Goal: Feedback & Contribution: Leave review/rating

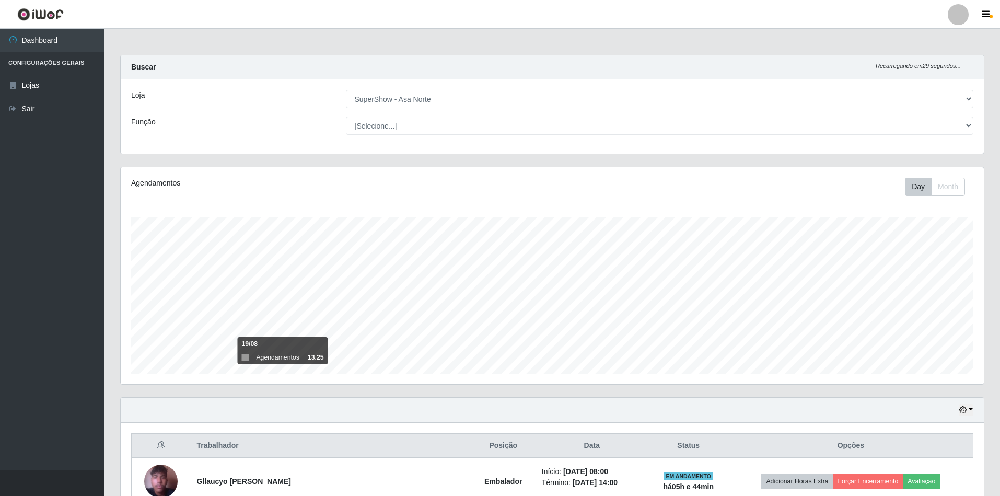
select select "71"
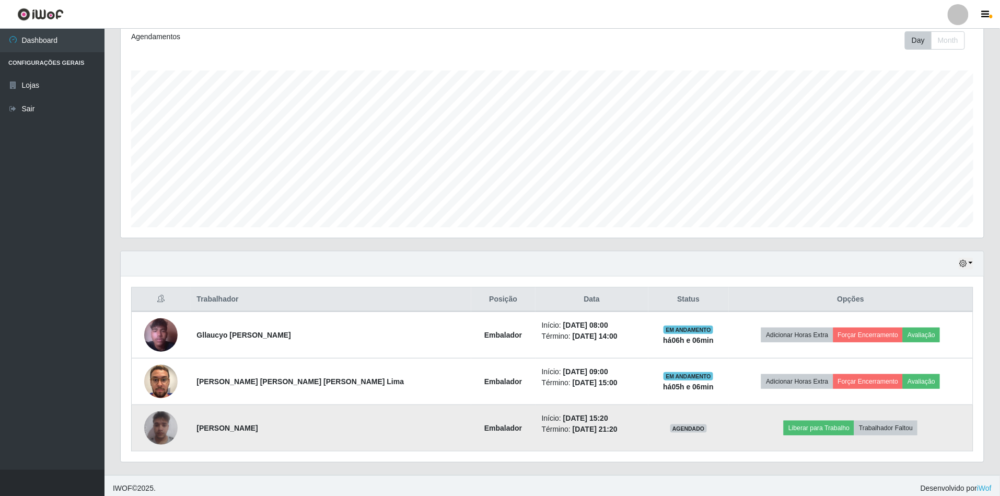
scroll to position [154, 0]
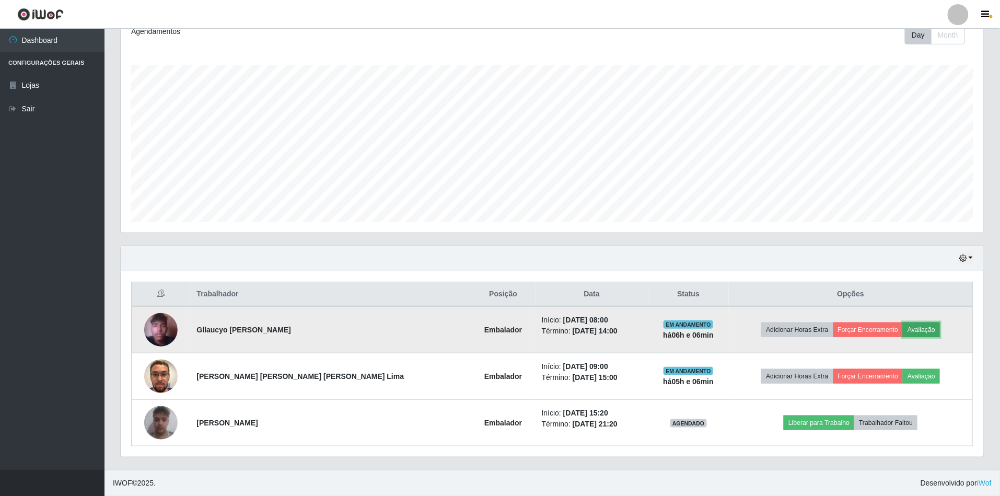
click at [909, 324] on button "Avaliação" at bounding box center [920, 329] width 37 height 15
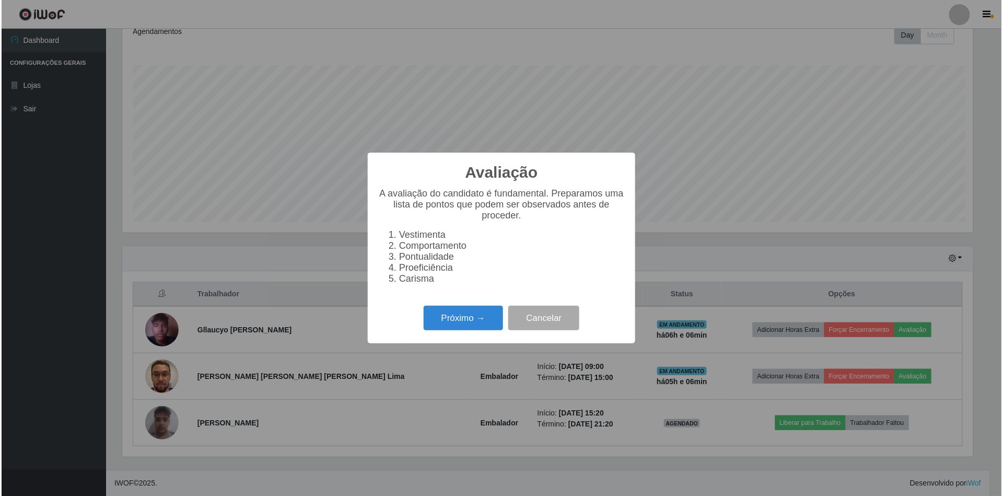
scroll to position [217, 853]
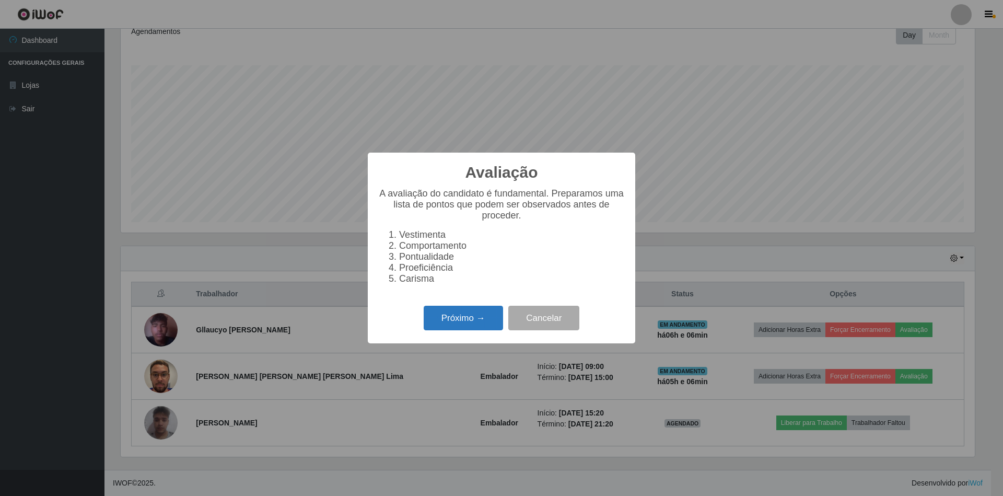
click at [447, 330] on button "Próximo →" at bounding box center [463, 318] width 79 height 25
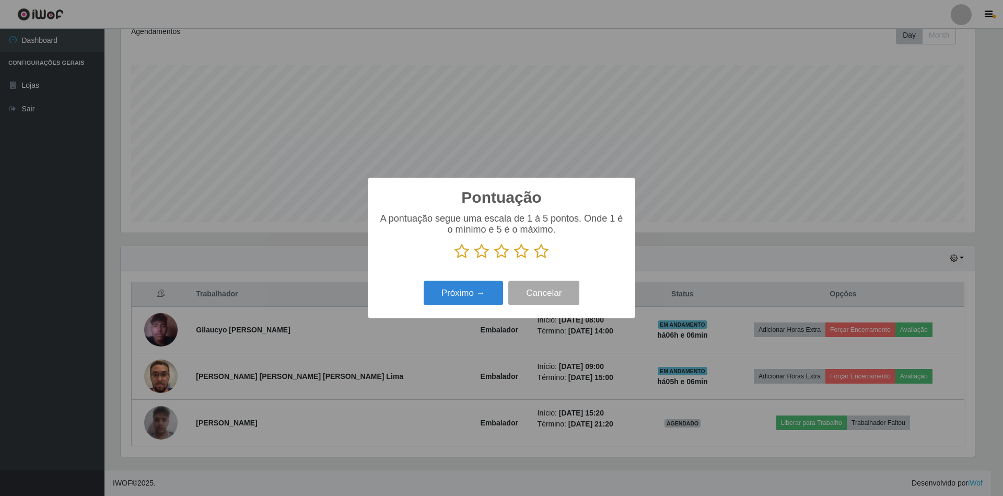
scroll to position [522034, 521398]
click at [544, 251] on icon at bounding box center [541, 251] width 15 height 16
click at [534, 259] on input "radio" at bounding box center [534, 259] width 0 height 0
click at [473, 299] on button "Próximo →" at bounding box center [463, 292] width 79 height 25
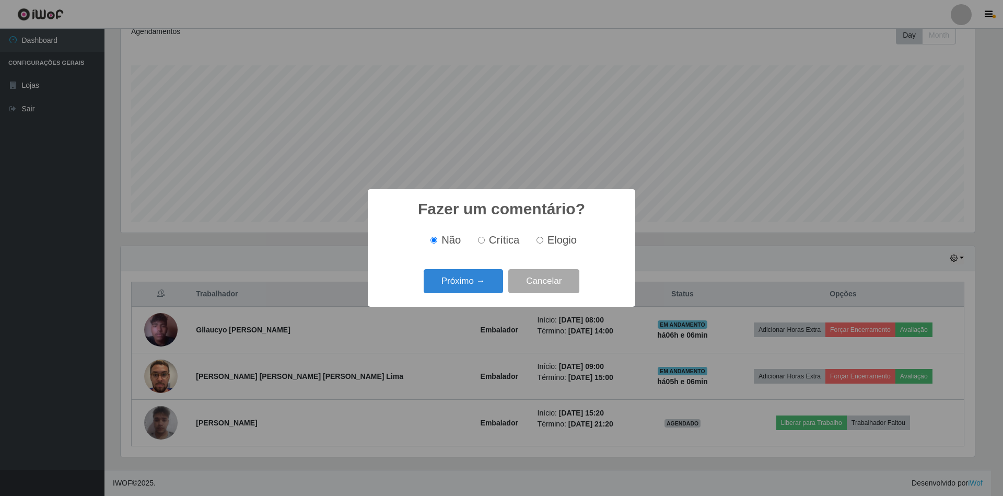
click at [540, 237] on label "Elogio" at bounding box center [554, 240] width 44 height 12
click at [540, 237] on input "Elogio" at bounding box center [539, 240] width 7 height 7
radio input "true"
click at [477, 280] on button "Próximo →" at bounding box center [463, 281] width 79 height 25
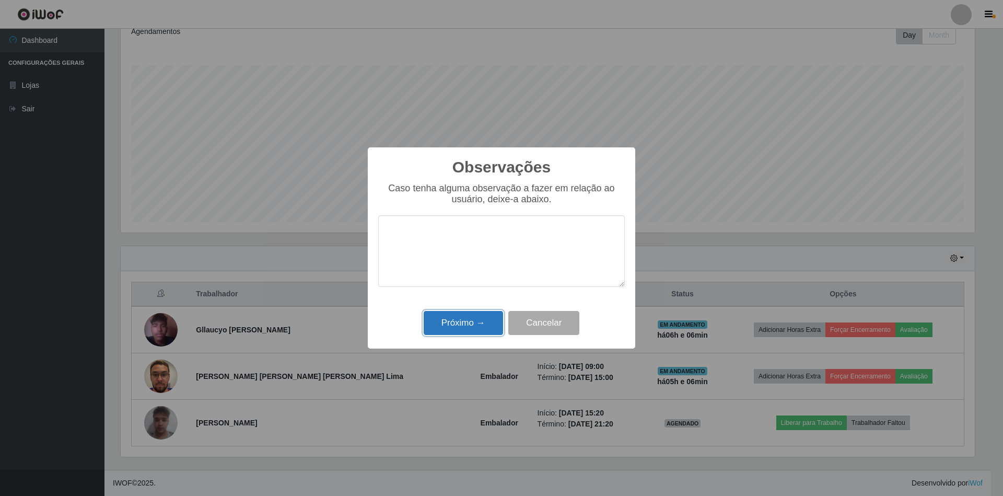
click at [447, 324] on button "Próximo →" at bounding box center [463, 323] width 79 height 25
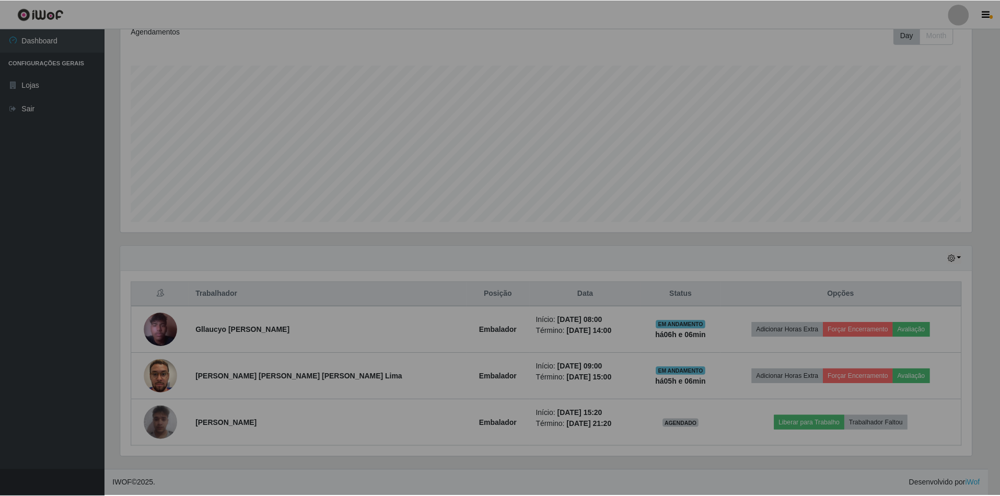
scroll to position [217, 863]
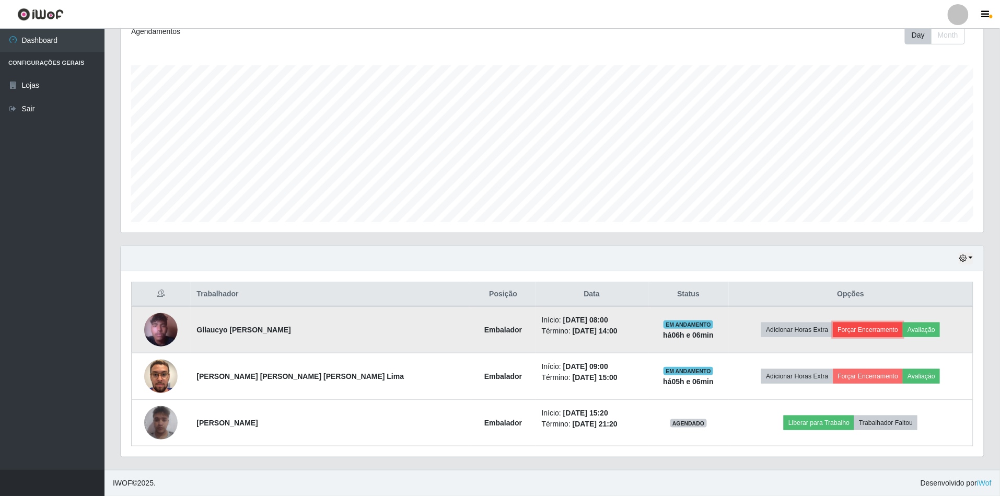
click at [840, 328] on button "Forçar Encerramento" at bounding box center [868, 329] width 70 height 15
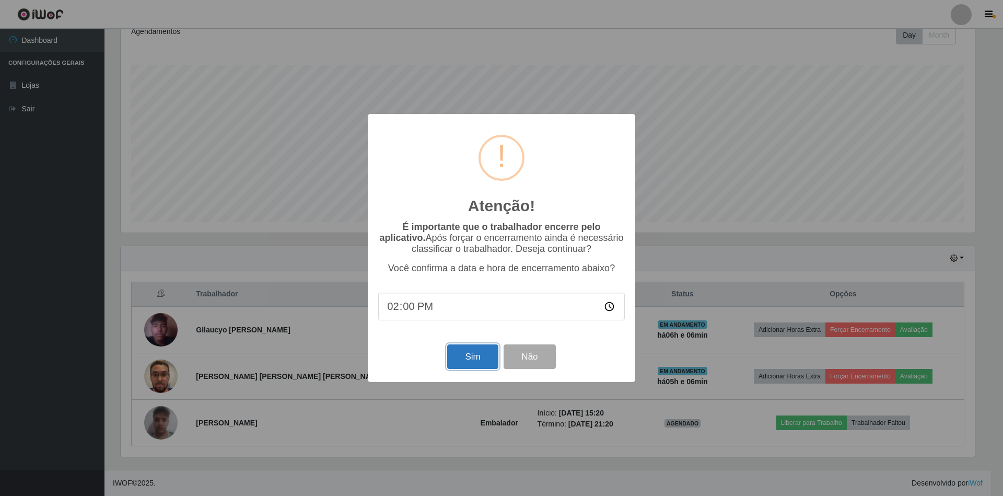
click at [466, 355] on button "Sim" at bounding box center [472, 356] width 51 height 25
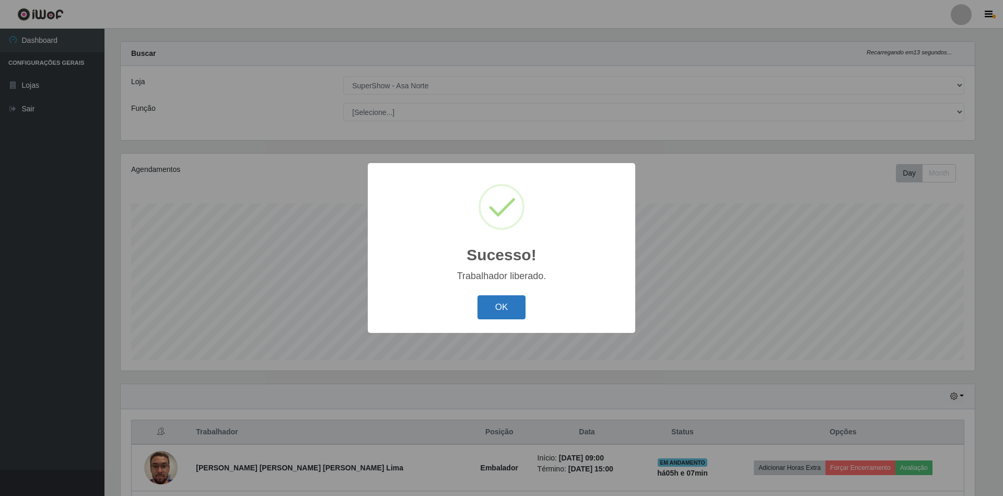
click at [509, 302] on button "OK" at bounding box center [501, 307] width 49 height 25
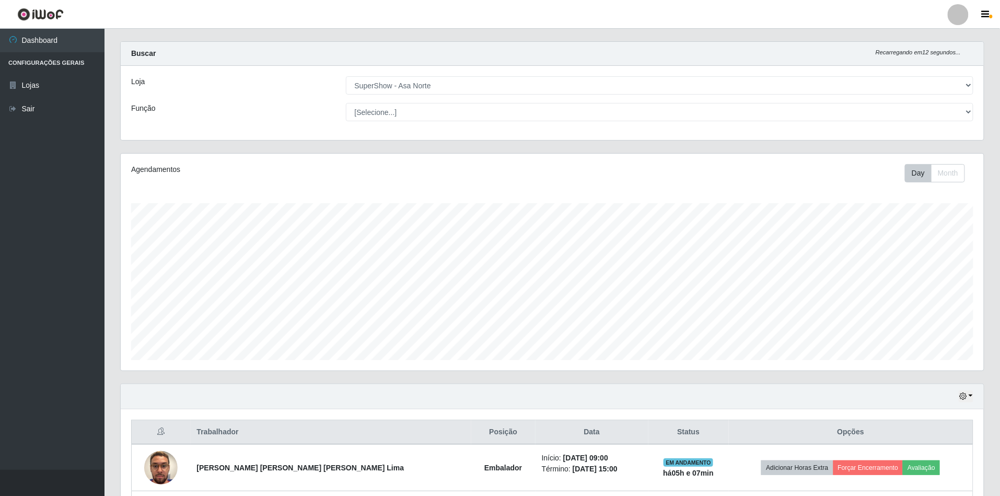
scroll to position [217, 863]
